Goal: Transaction & Acquisition: Download file/media

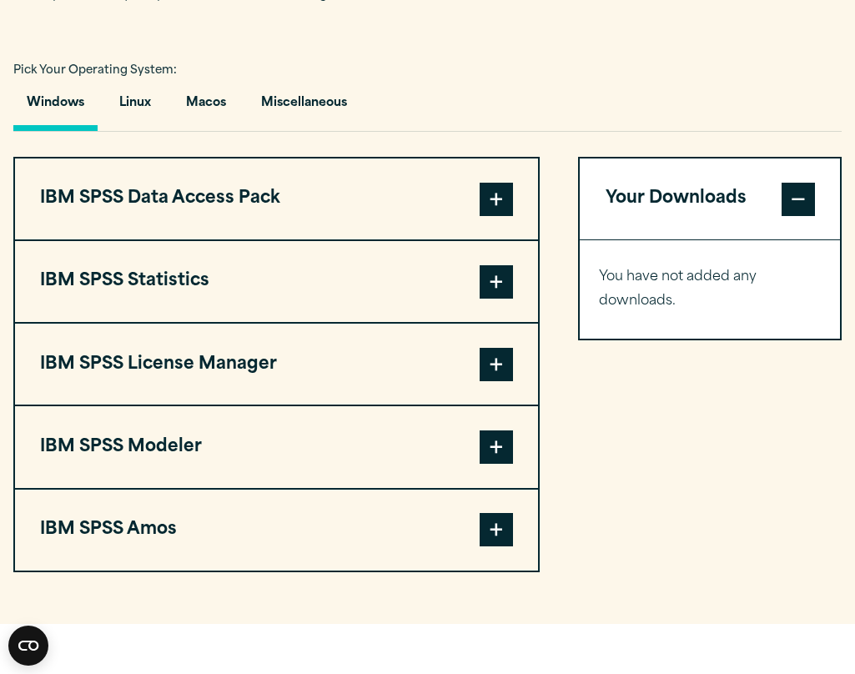
scroll to position [1200, 0]
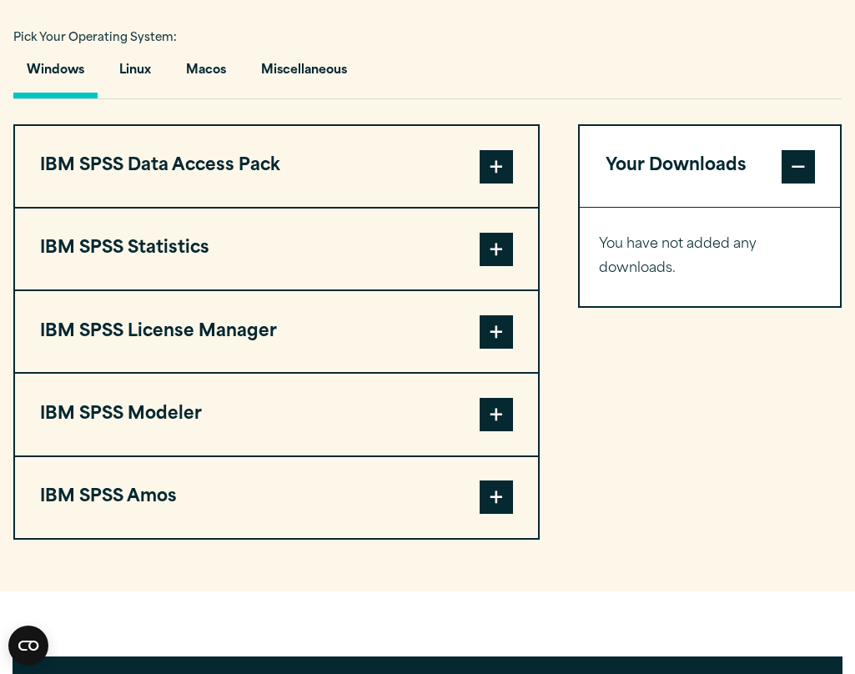
click at [505, 236] on span at bounding box center [496, 249] width 33 height 33
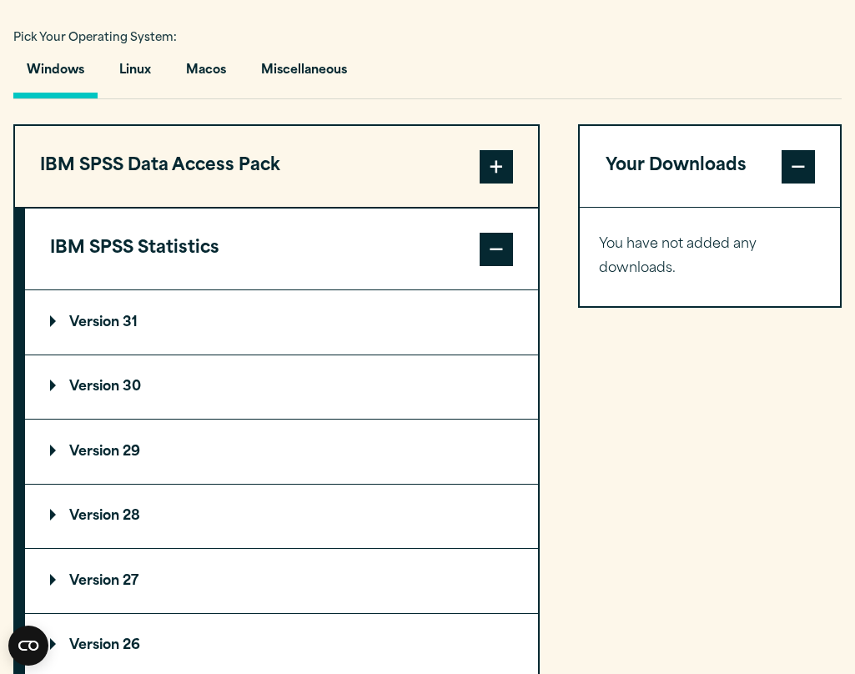
click at [116, 439] on summary "Version 29" at bounding box center [281, 452] width 513 height 64
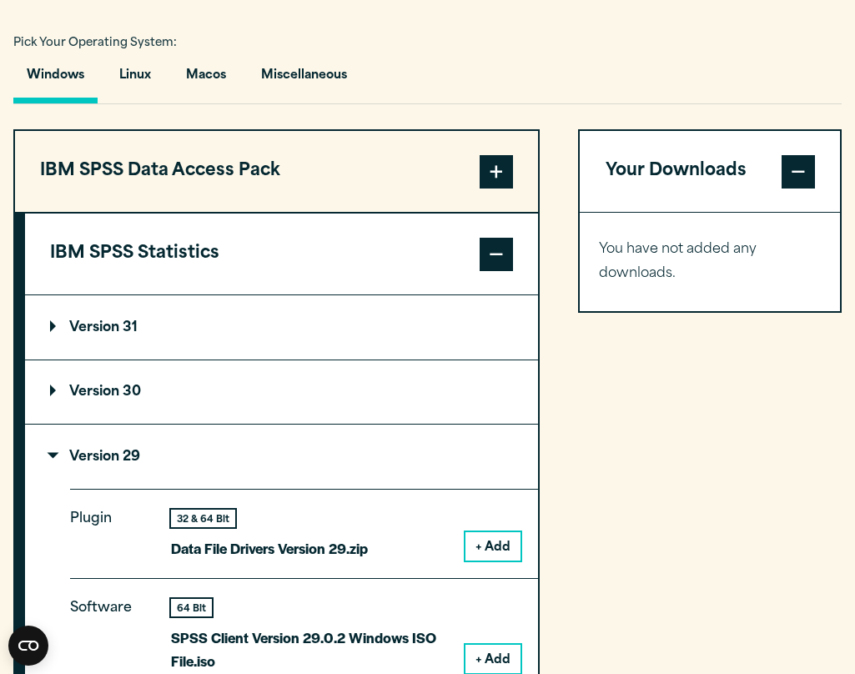
scroll to position [1028, 0]
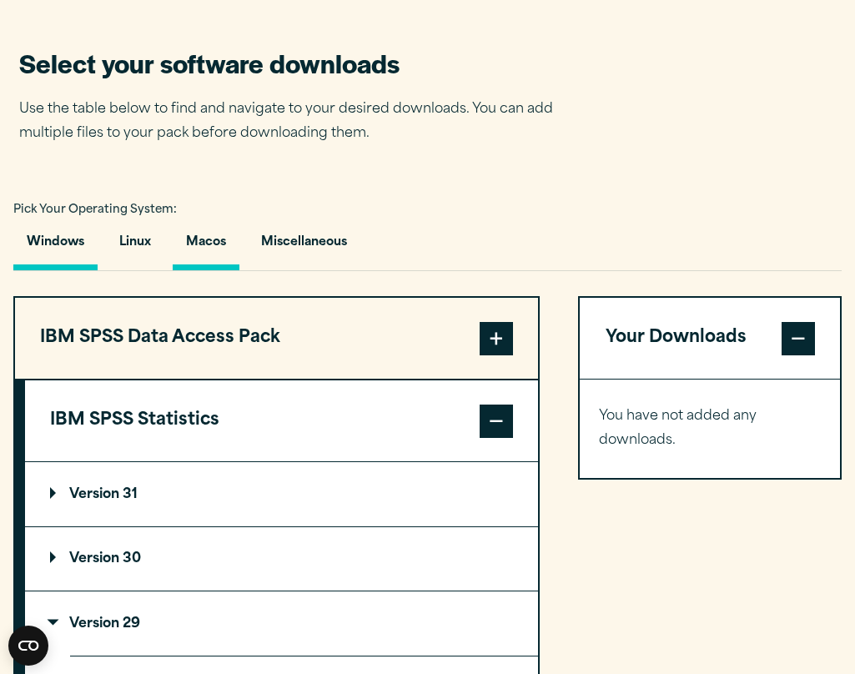
click at [222, 246] on button "Macos" at bounding box center [206, 247] width 67 height 48
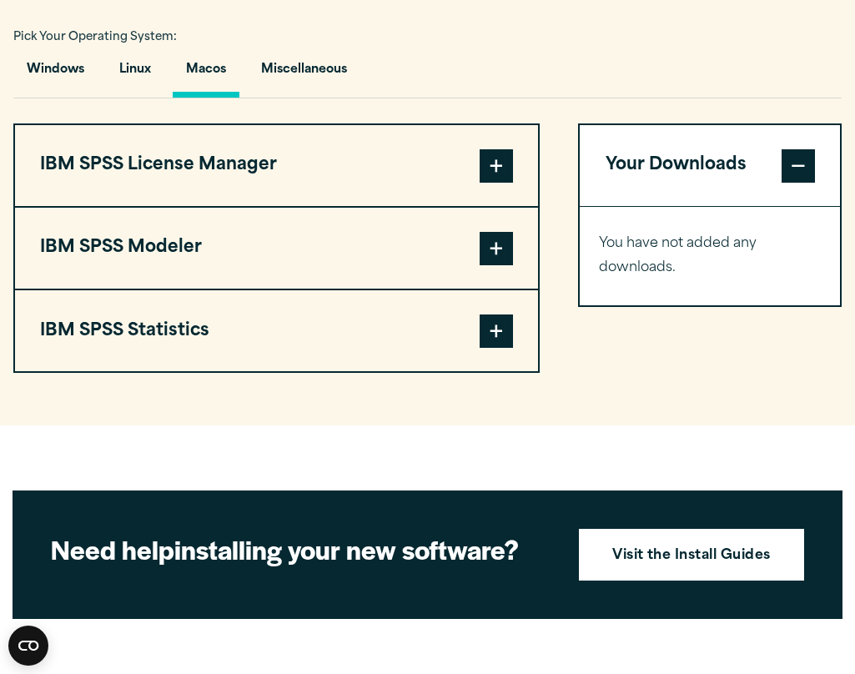
click at [475, 340] on button "IBM SPSS Statistics" at bounding box center [276, 330] width 523 height 81
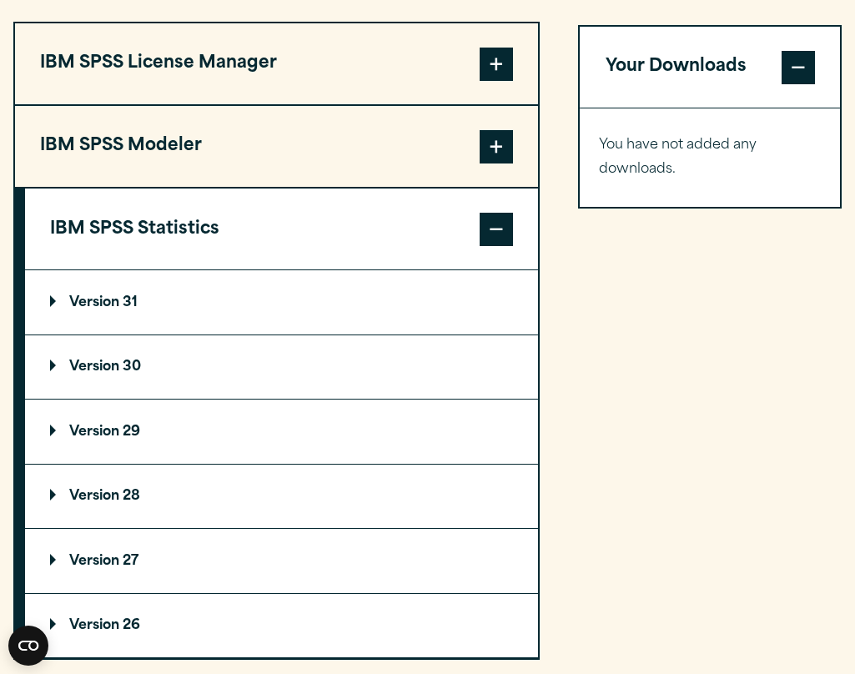
scroll to position [1316, 0]
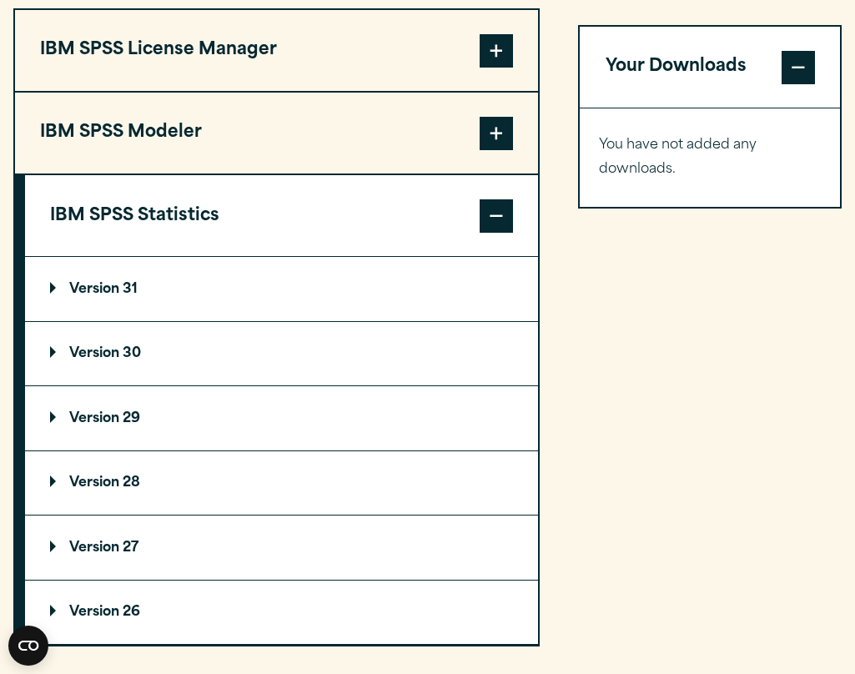
click at [74, 441] on summary "Version 29" at bounding box center [281, 418] width 513 height 64
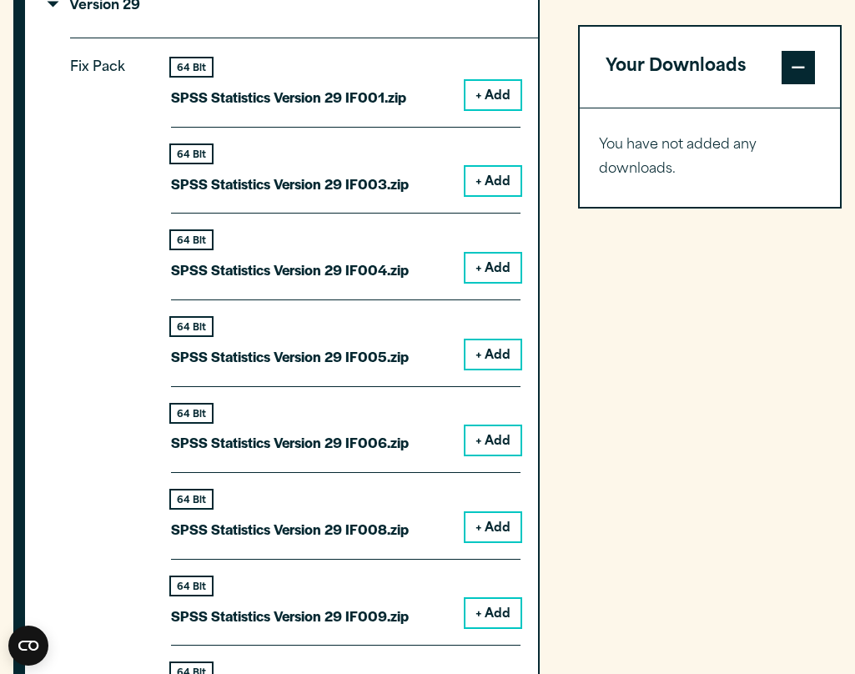
scroll to position [1685, 0]
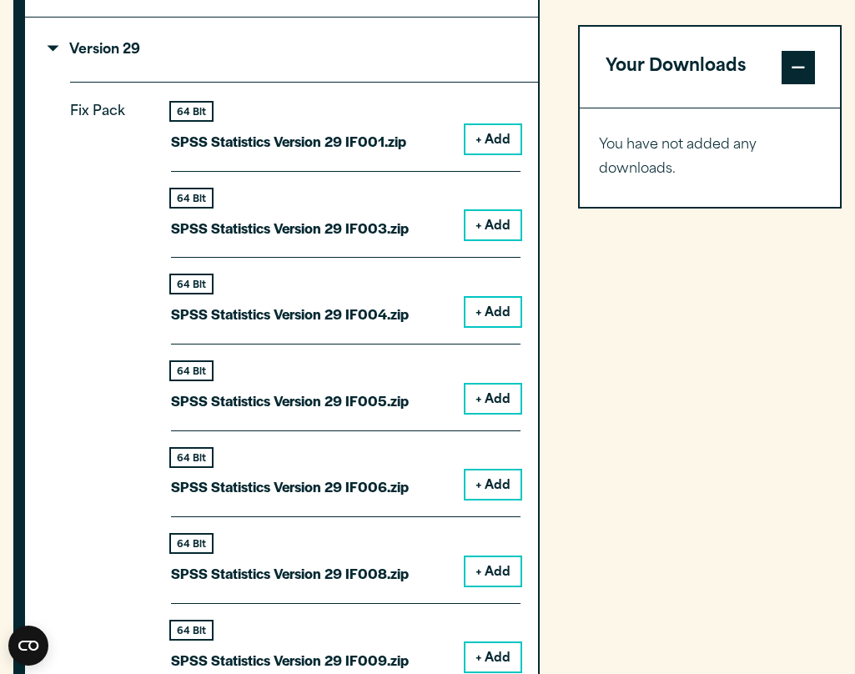
click at [495, 126] on button "+ Add" at bounding box center [492, 139] width 55 height 28
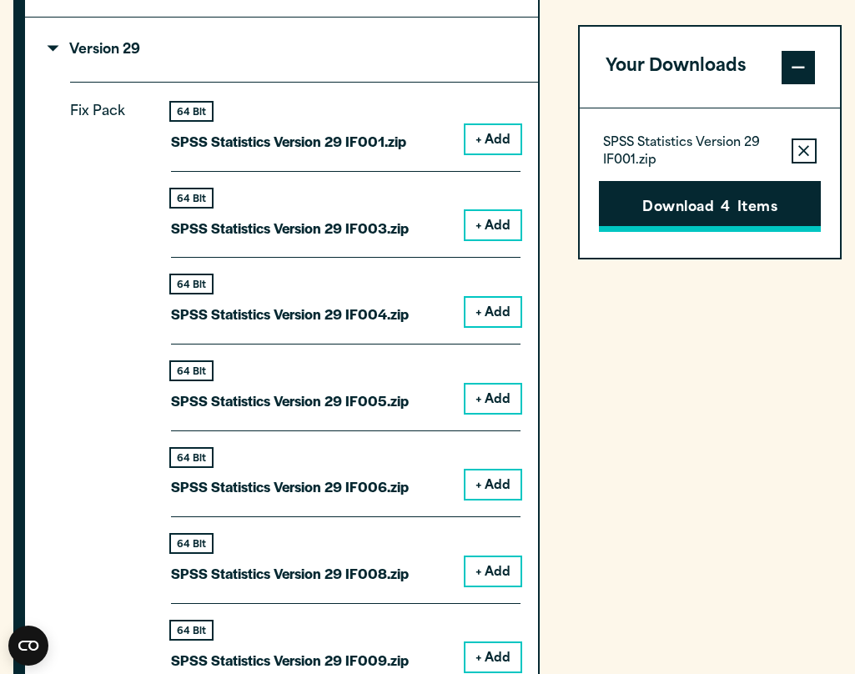
click at [668, 198] on button "Download 4 Items" at bounding box center [710, 207] width 222 height 52
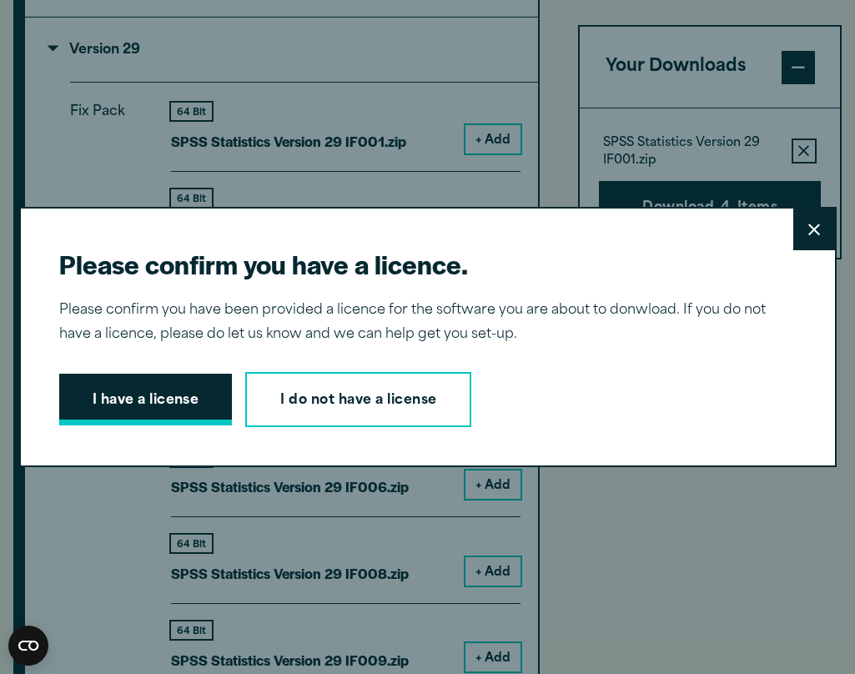
click at [201, 400] on button "I have a license" at bounding box center [145, 400] width 173 height 52
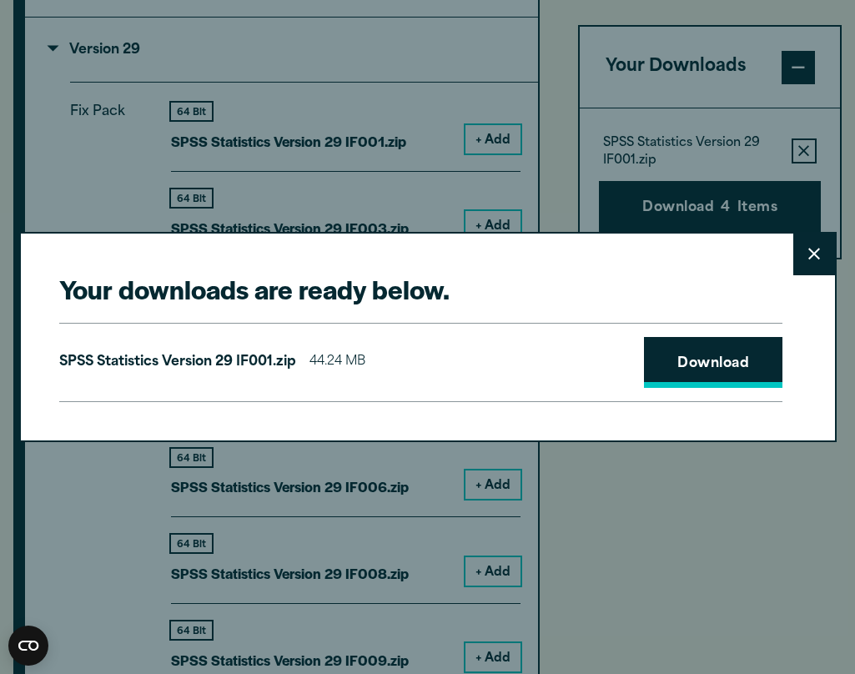
click at [736, 362] on link "Download" at bounding box center [713, 363] width 138 height 52
click at [794, 244] on button "Close" at bounding box center [814, 255] width 42 height 42
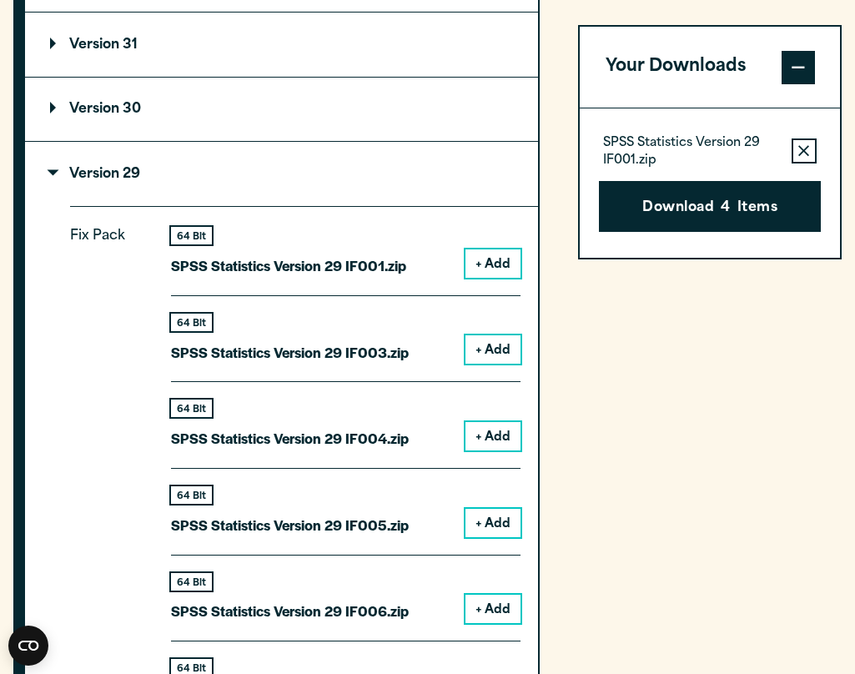
scroll to position [1561, 0]
click at [138, 177] on p "Version 29" at bounding box center [95, 174] width 90 height 13
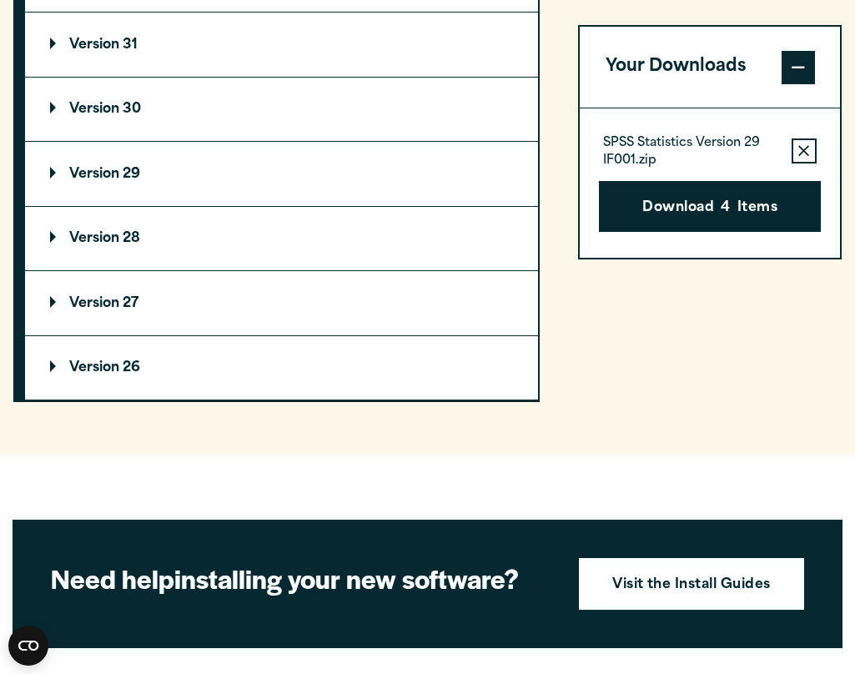
click at [112, 178] on p "Version 29" at bounding box center [95, 174] width 90 height 13
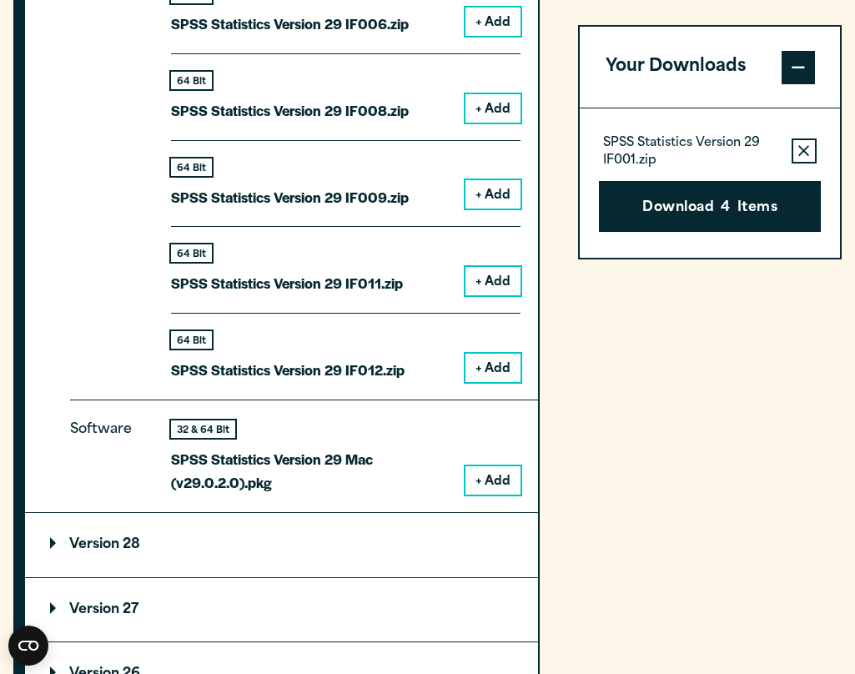
scroll to position [2149, 0]
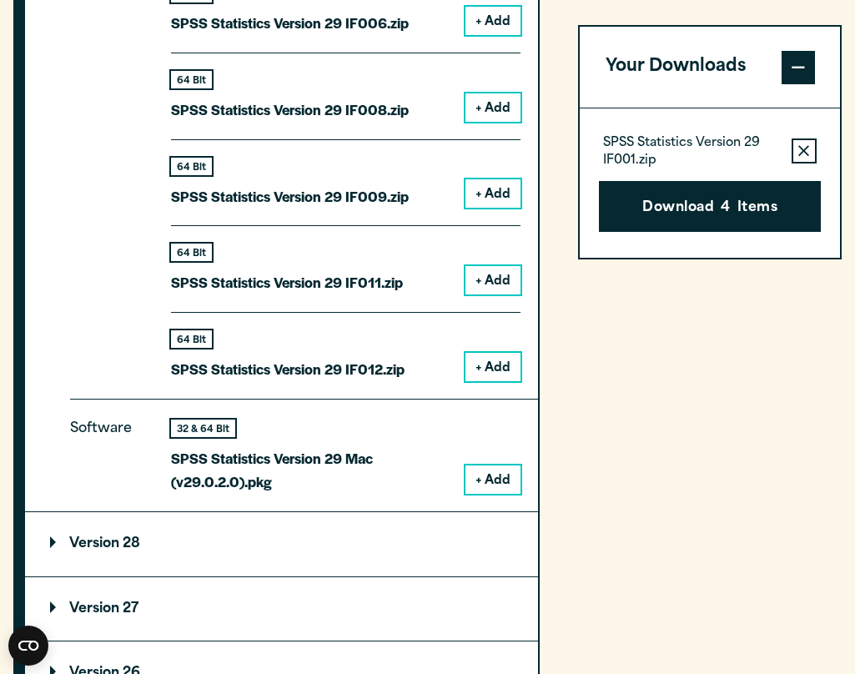
click at [500, 476] on button "+ Add" at bounding box center [492, 479] width 55 height 28
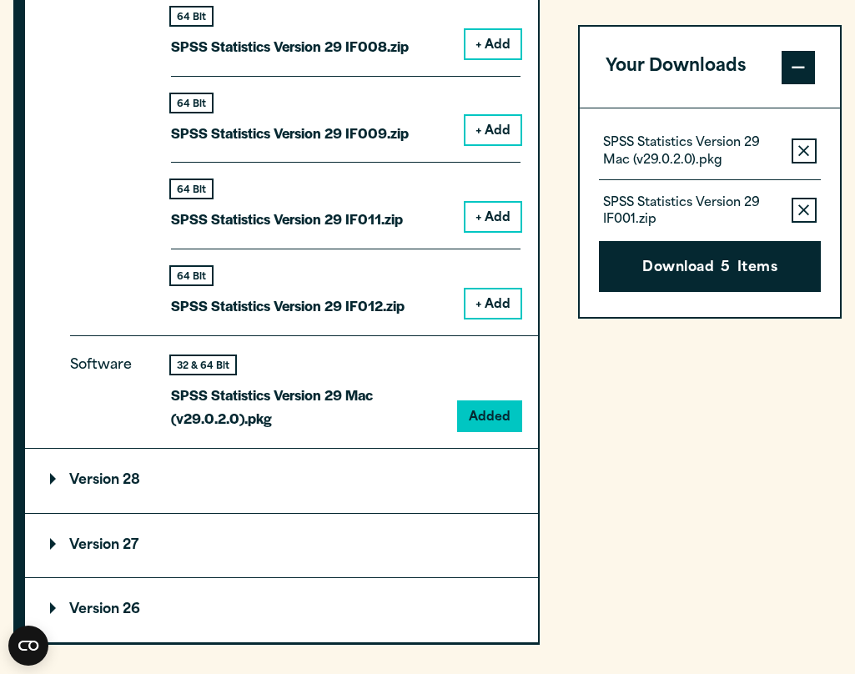
scroll to position [2208, 0]
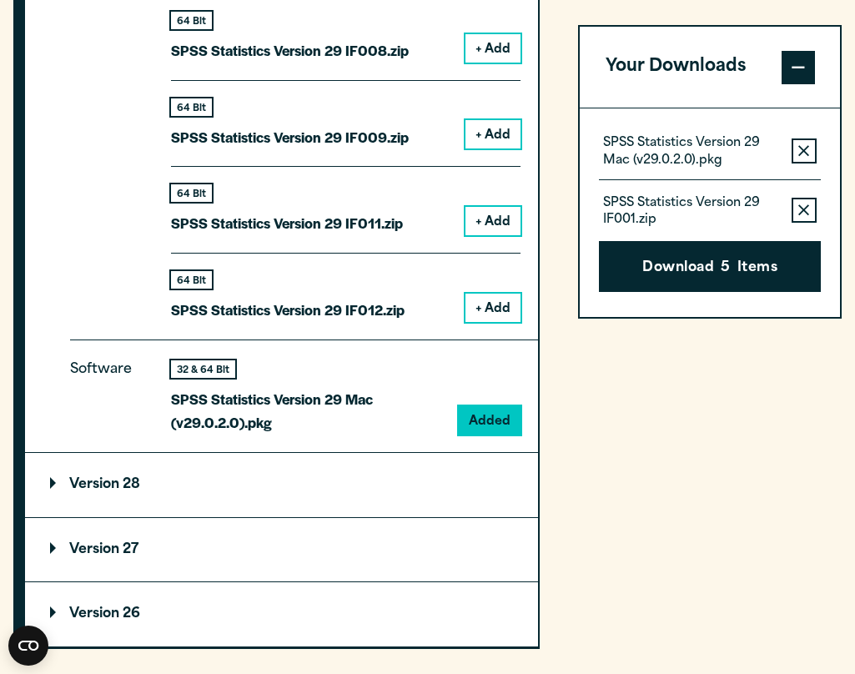
click at [800, 205] on icon "button" at bounding box center [803, 210] width 11 height 11
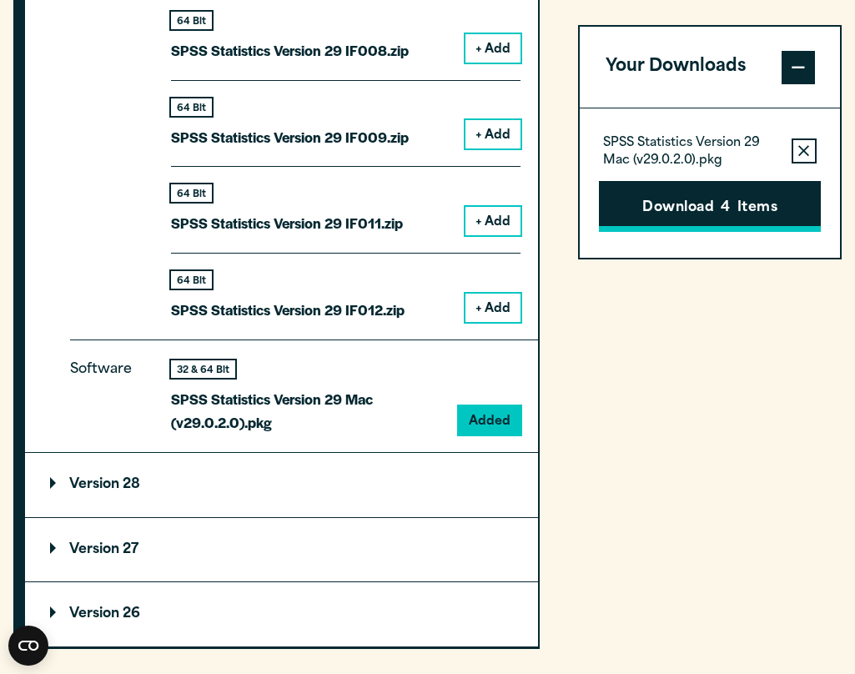
click at [721, 199] on span "4" at bounding box center [725, 209] width 9 height 22
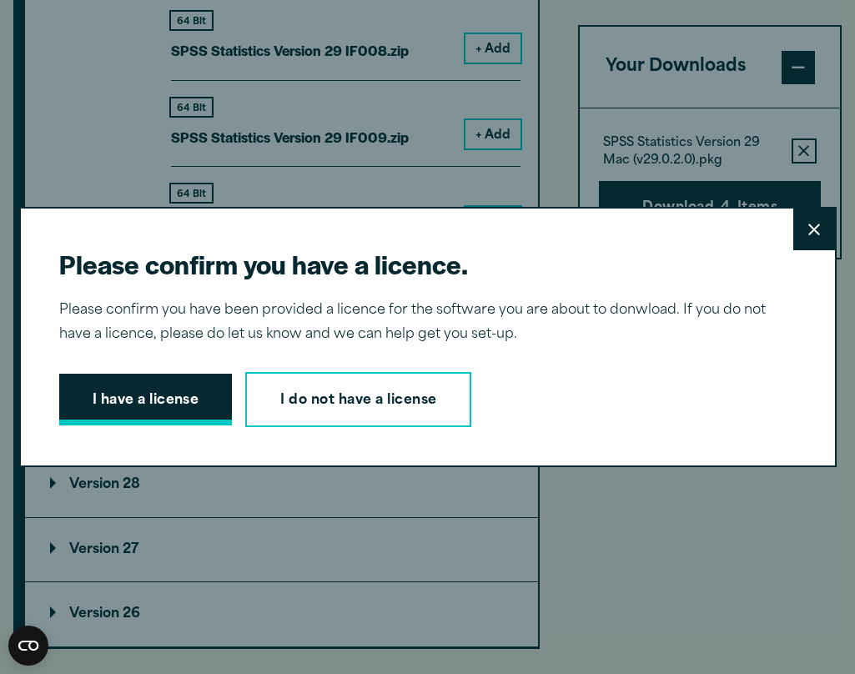
click at [123, 404] on button "I have a license" at bounding box center [145, 400] width 173 height 52
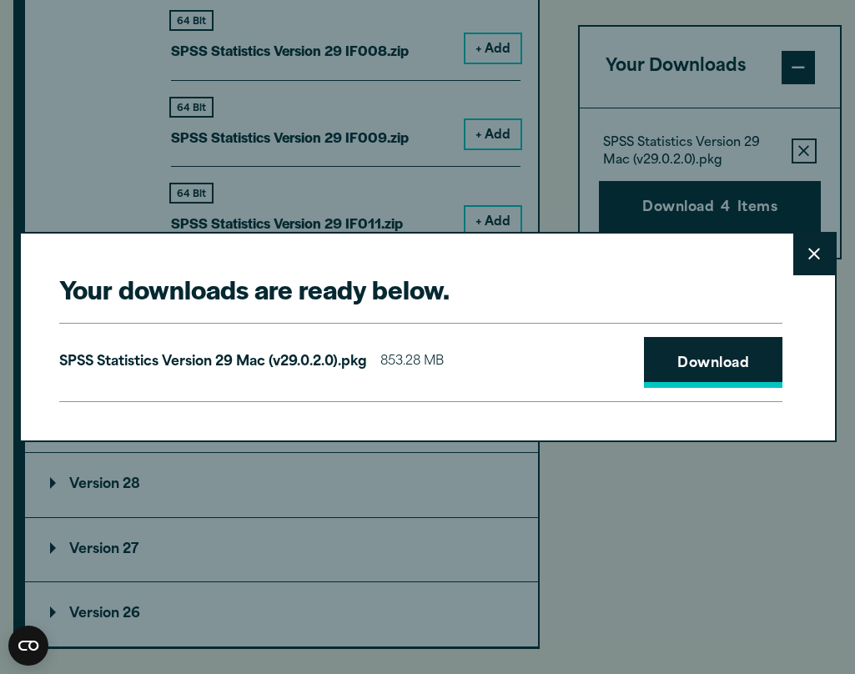
click at [721, 375] on link "Download" at bounding box center [713, 363] width 138 height 52
click at [805, 273] on button "Close" at bounding box center [814, 255] width 42 height 42
